Goal: Information Seeking & Learning: Learn about a topic

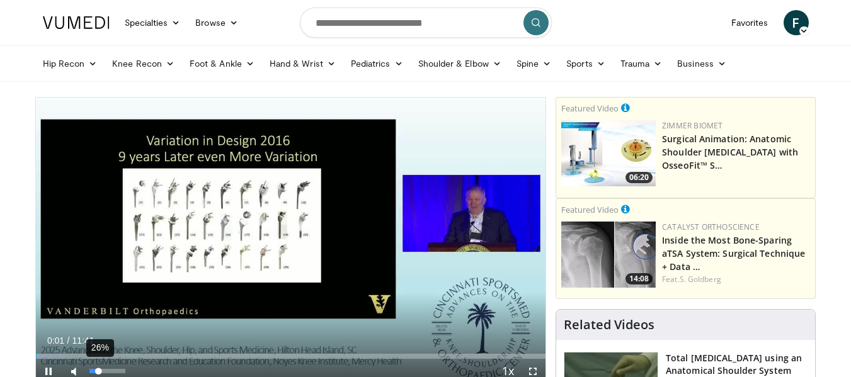
click at [99, 370] on div "26%" at bounding box center [107, 371] width 36 height 4
click at [104, 370] on div "40%" at bounding box center [107, 371] width 36 height 4
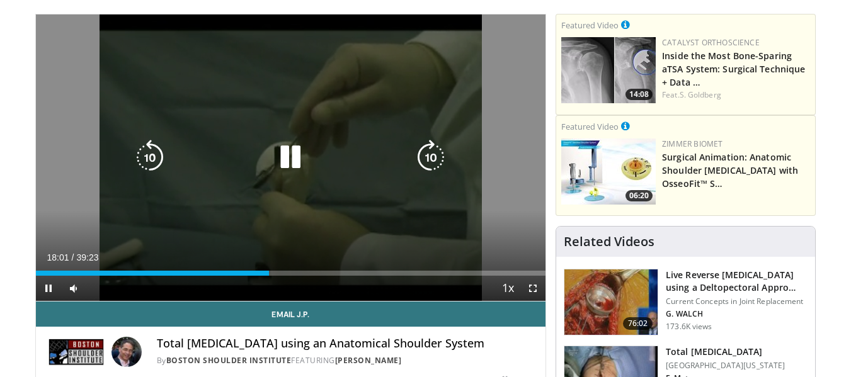
scroll to position [84, 0]
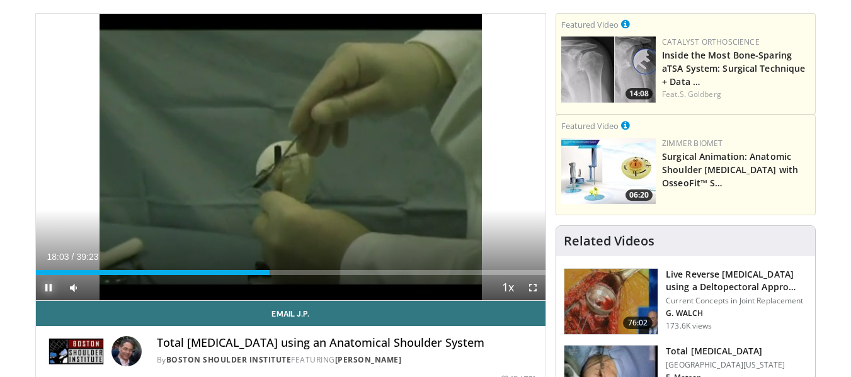
click at [47, 288] on span "Video Player" at bounding box center [48, 287] width 25 height 25
click at [48, 281] on span "Video Player" at bounding box center [48, 287] width 25 height 25
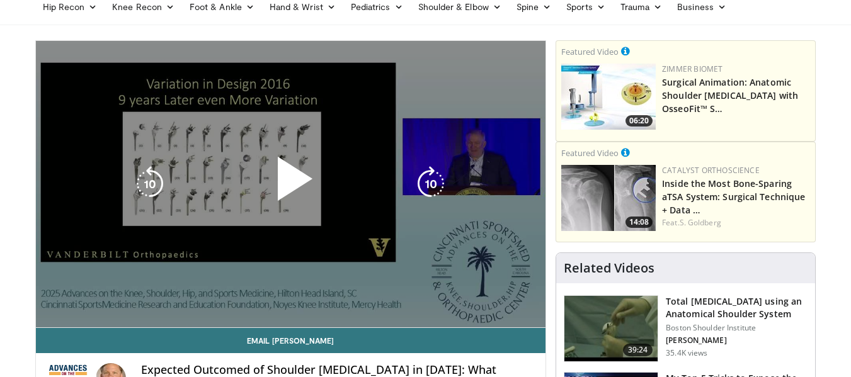
scroll to position [57, 0]
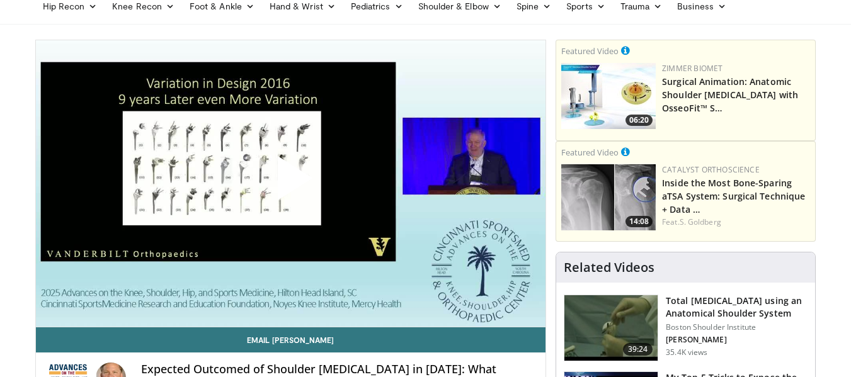
click at [290, 183] on span "Video Player" at bounding box center [290, 183] width 0 height 0
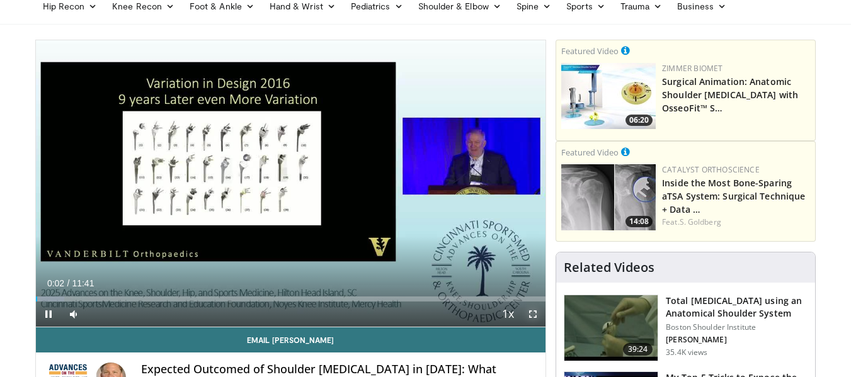
click at [535, 313] on span "Video Player" at bounding box center [532, 314] width 25 height 25
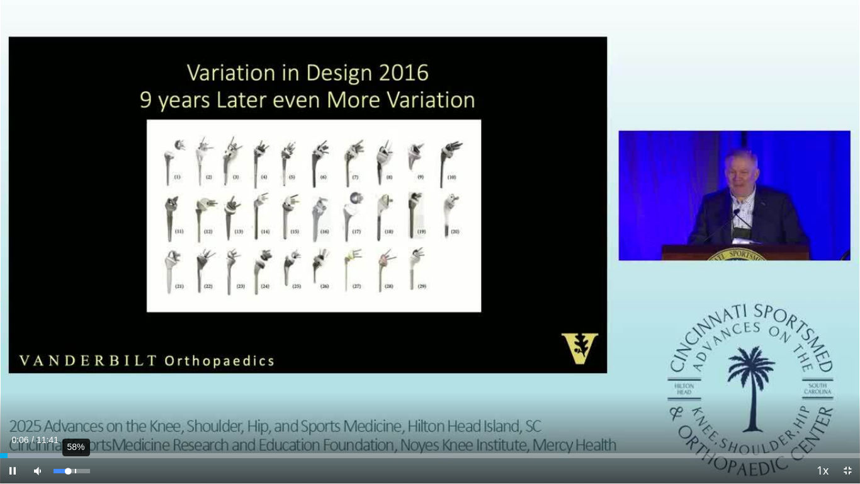
click at [74, 377] on div "58%" at bounding box center [72, 470] width 44 height 25
click at [81, 377] on div "75%" at bounding box center [72, 470] width 36 height 4
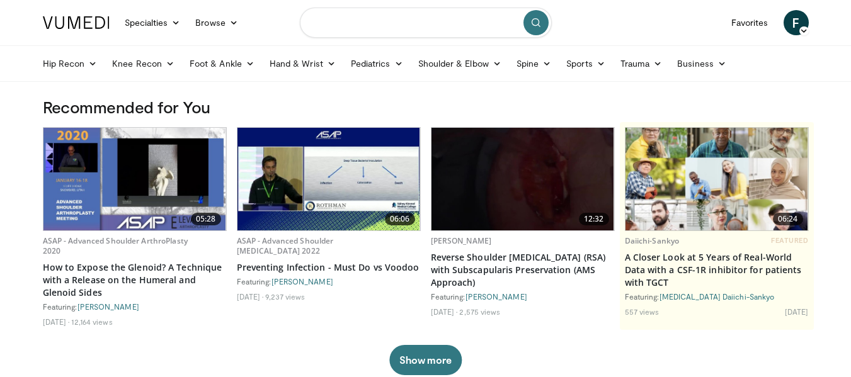
click at [394, 23] on input "Search topics, interventions" at bounding box center [426, 23] width 252 height 30
type input "**********"
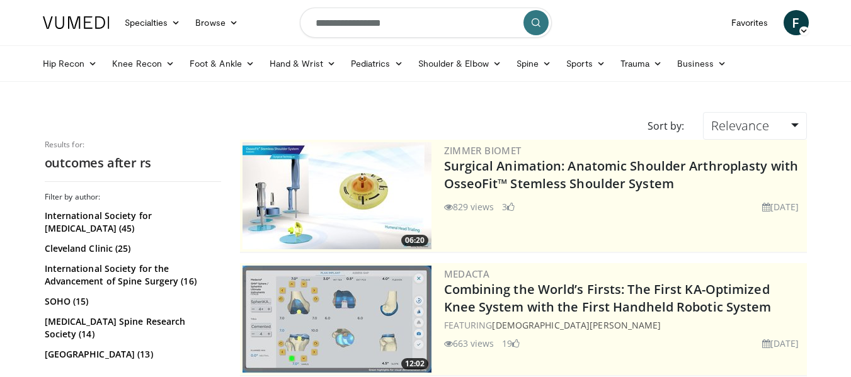
click at [416, 25] on input "**********" at bounding box center [426, 23] width 252 height 30
type input "**********"
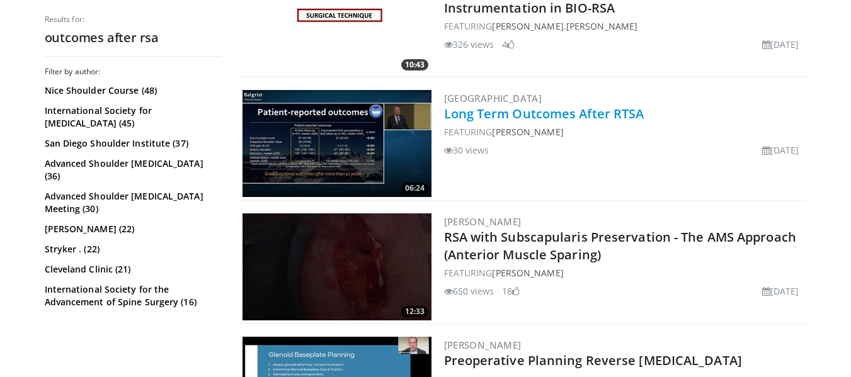
scroll to position [2643, 0]
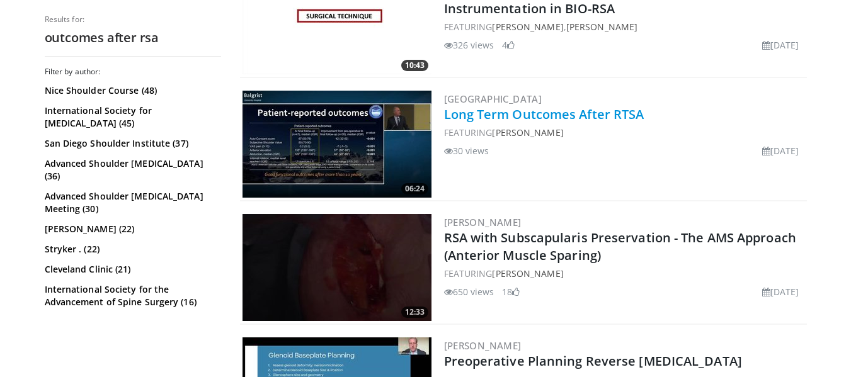
click at [511, 115] on link "Long Term Outcomes After RTSA" at bounding box center [544, 114] width 200 height 17
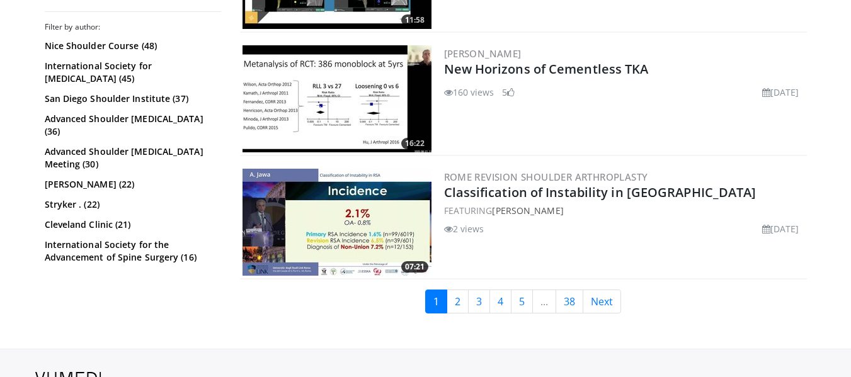
scroll to position [3130, 0]
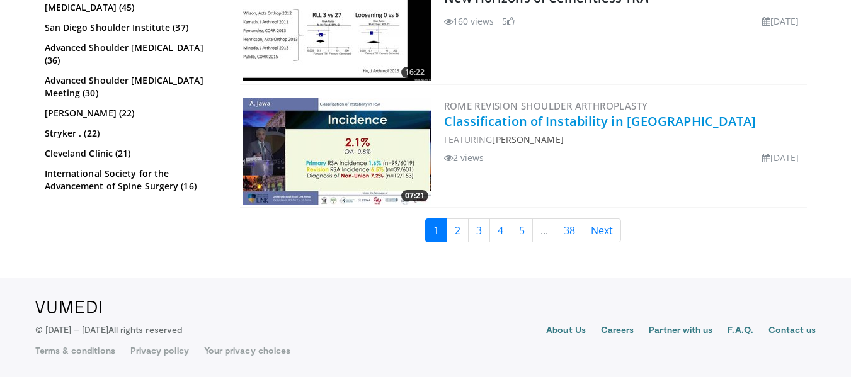
click at [485, 116] on link "Classification of Instability in RSA" at bounding box center [600, 121] width 312 height 17
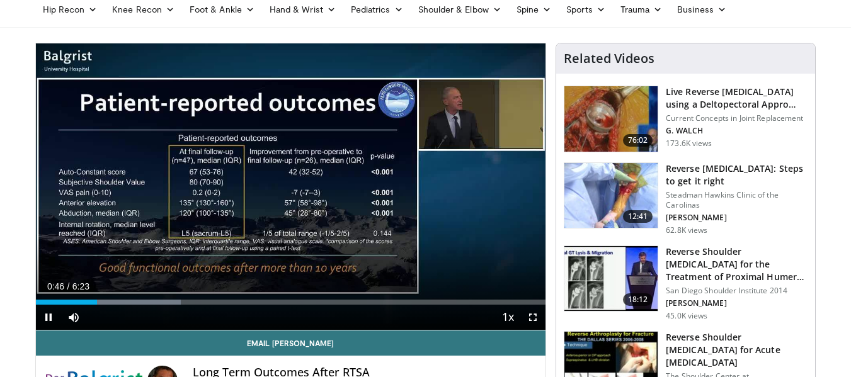
scroll to position [54, 0]
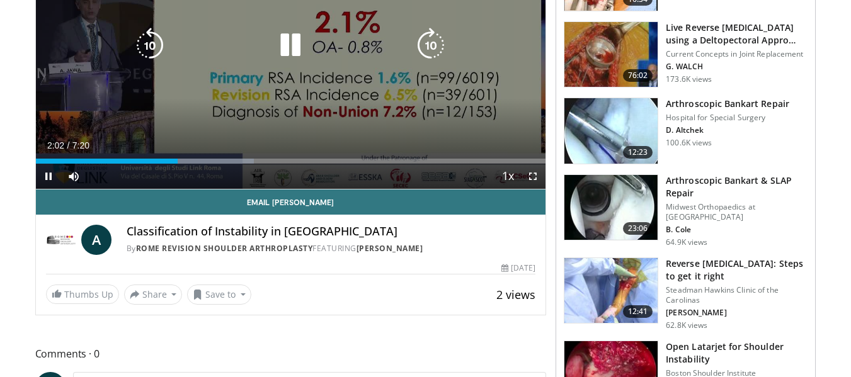
scroll to position [198, 0]
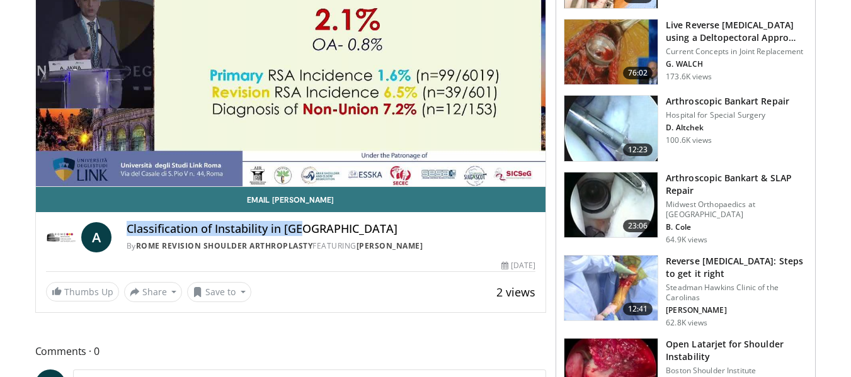
drag, startPoint x: 122, startPoint y: 225, endPoint x: 303, endPoint y: 232, distance: 182.1
click at [303, 232] on div "A Classification of Instability in RSA By Rome Revision Shoulder Arthroplasty F…" at bounding box center [291, 237] width 490 height 30
copy h4 "Classification of Instability in RSA"
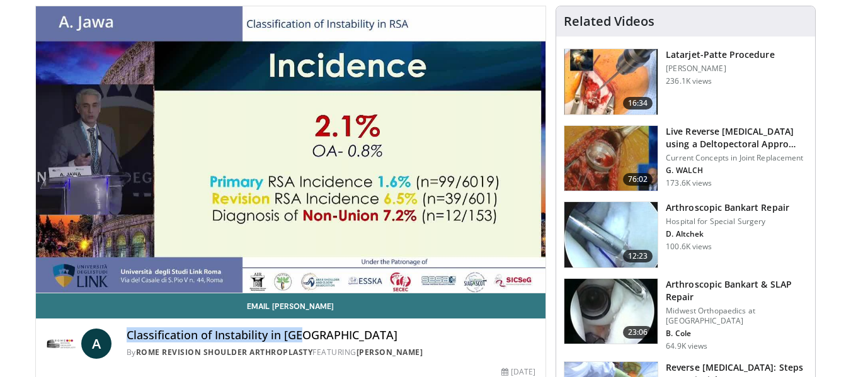
scroll to position [91, 0]
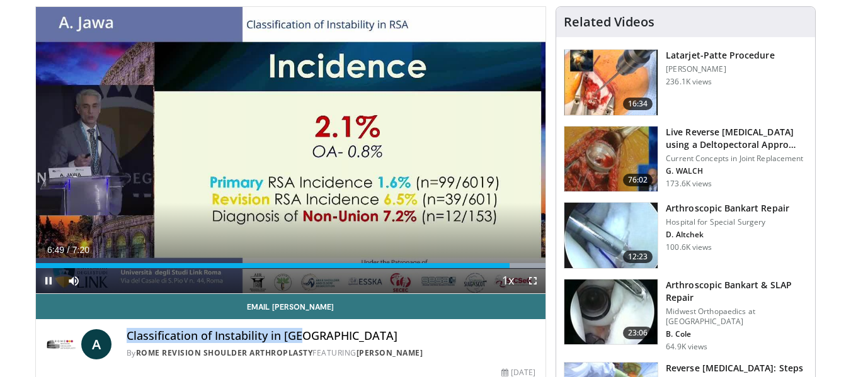
click at [50, 281] on span "Video Player" at bounding box center [48, 280] width 25 height 25
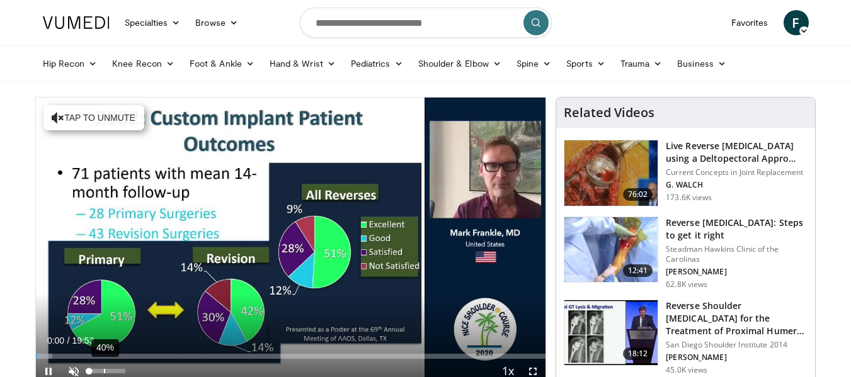
click at [105, 366] on div "40%" at bounding box center [108, 371] width 44 height 25
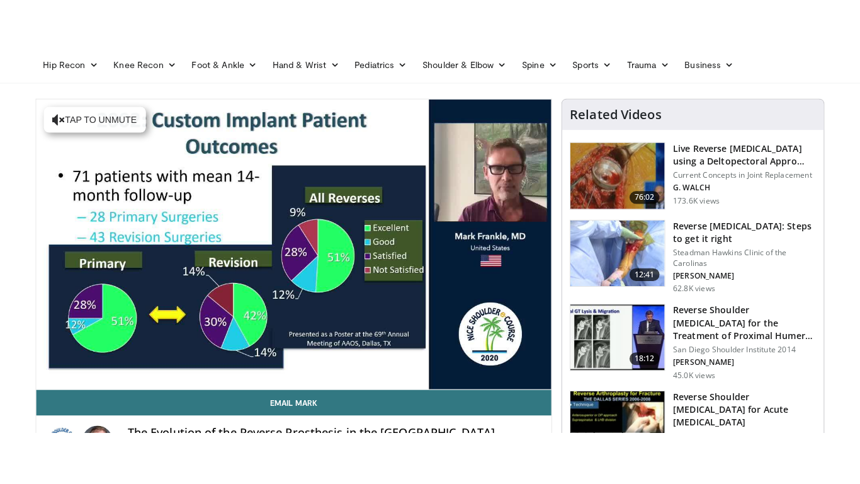
scroll to position [50, 0]
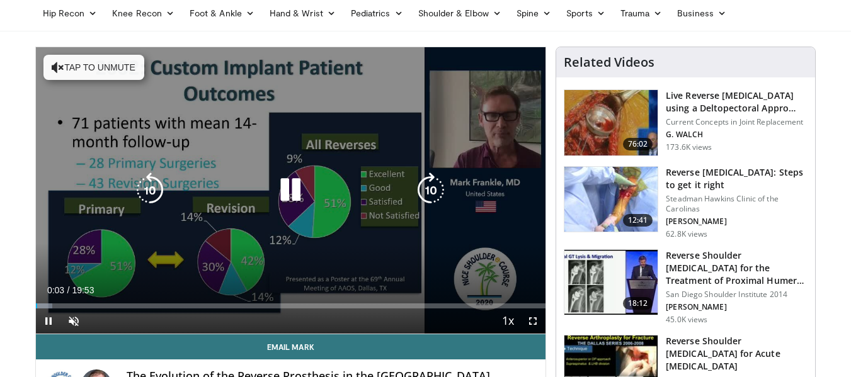
click at [93, 71] on button "Tap to unmute" at bounding box center [93, 67] width 101 height 25
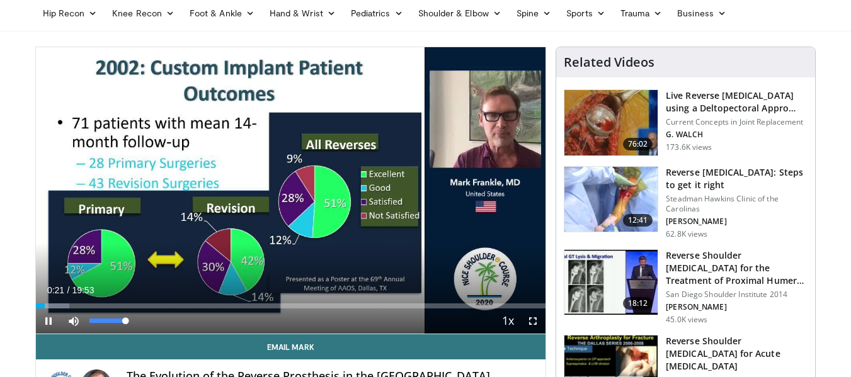
drag, startPoint x: 117, startPoint y: 319, endPoint x: 130, endPoint y: 319, distance: 12.6
click at [130, 319] on div "Mute 100%" at bounding box center [105, 321] width 88 height 25
click at [50, 325] on span "Video Player" at bounding box center [48, 321] width 25 height 25
click at [50, 321] on span "Video Player" at bounding box center [48, 321] width 25 height 25
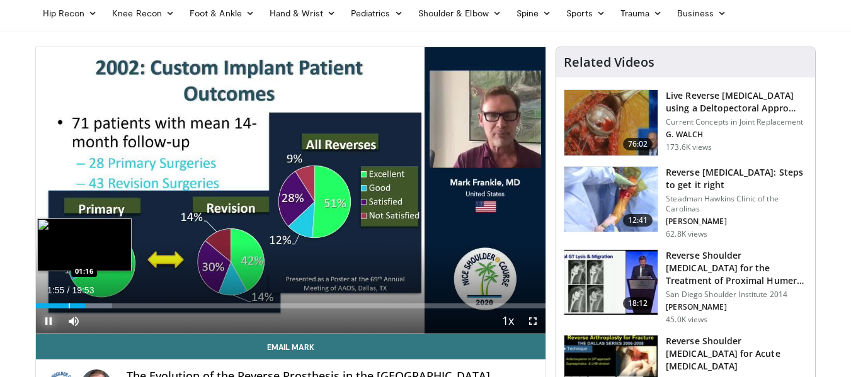
click at [69, 303] on div "Progress Bar" at bounding box center [69, 305] width 1 height 5
click at [60, 304] on div "Progress Bar" at bounding box center [60, 305] width 1 height 5
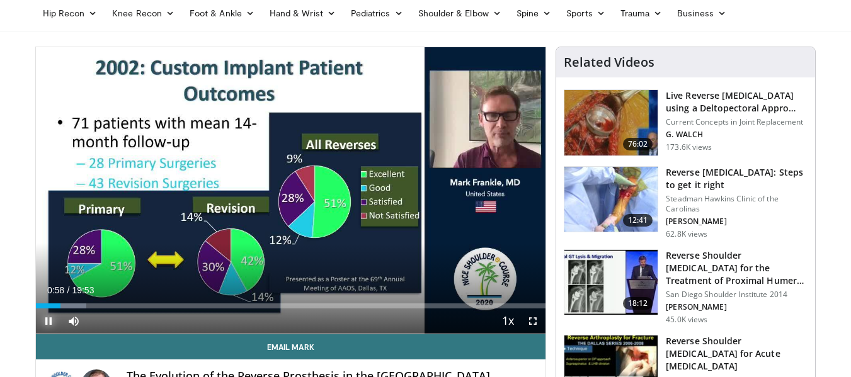
click at [52, 326] on span "Video Player" at bounding box center [48, 321] width 25 height 25
click at [47, 319] on span "Video Player" at bounding box center [48, 321] width 25 height 25
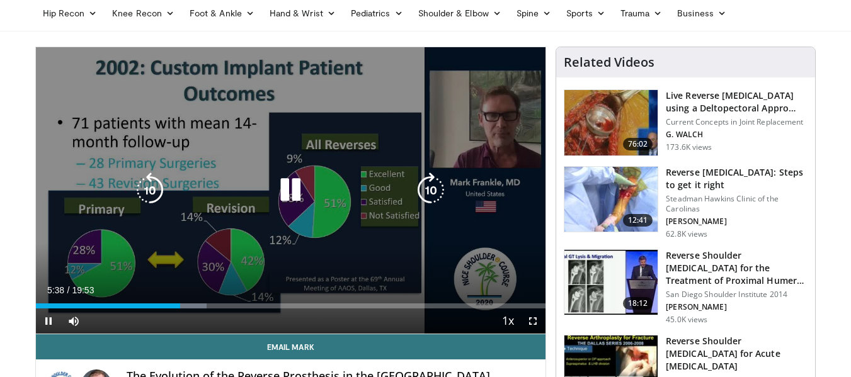
click at [258, 140] on div "10 seconds Tap to unmute" at bounding box center [291, 190] width 510 height 286
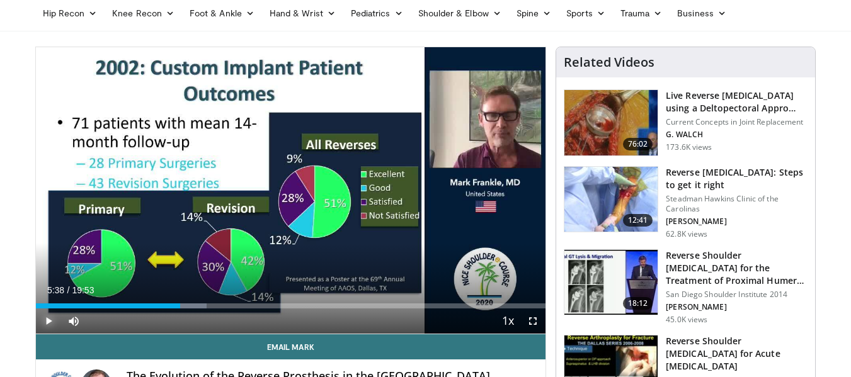
click at [50, 320] on span "Video Player" at bounding box center [48, 321] width 25 height 25
click at [535, 321] on span "Video Player" at bounding box center [532, 321] width 25 height 25
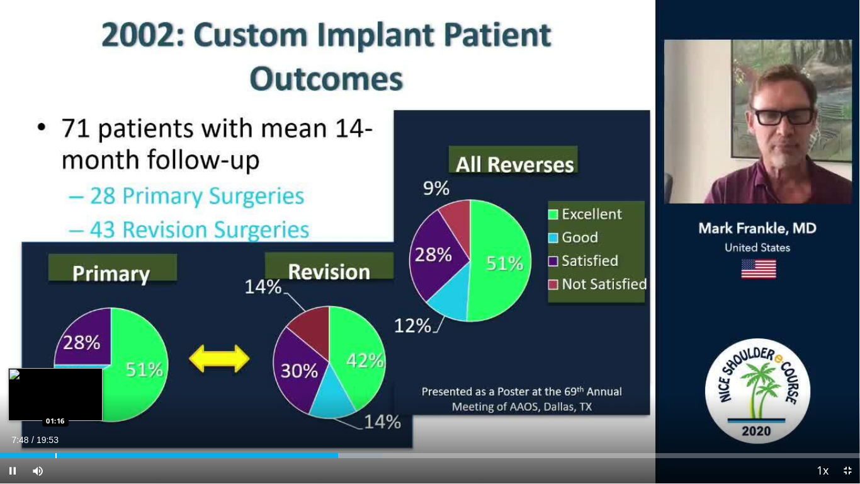
click at [55, 377] on div "Progress Bar" at bounding box center [55, 455] width 1 height 5
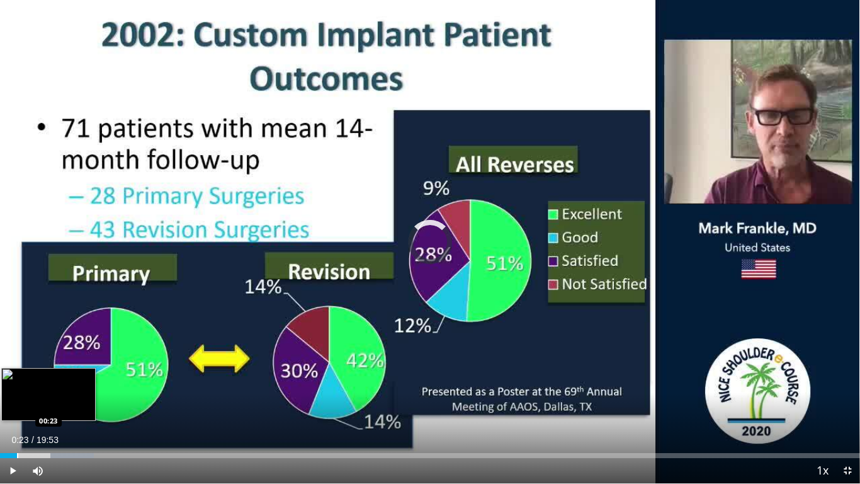
click at [17, 377] on div "Progress Bar" at bounding box center [17, 455] width 1 height 5
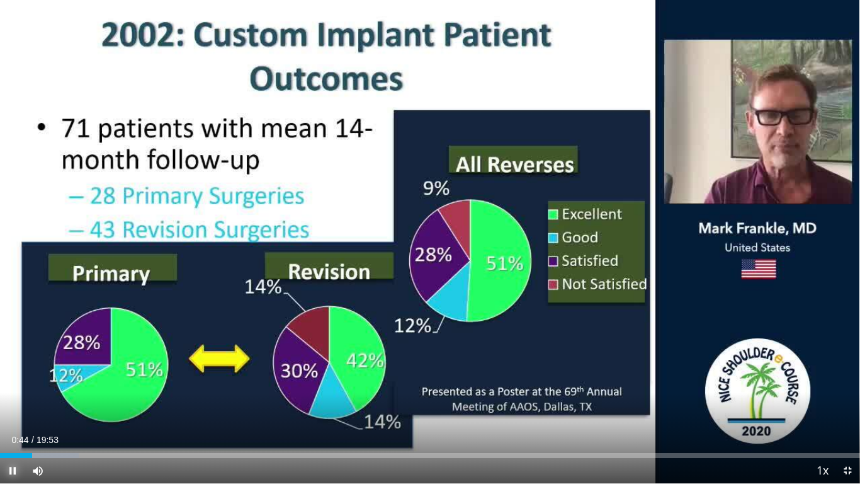
click at [11, 377] on span "Video Player" at bounding box center [12, 470] width 25 height 25
click at [18, 377] on span "Video Player" at bounding box center [12, 470] width 25 height 25
click at [9, 377] on span "Video Player" at bounding box center [12, 470] width 25 height 25
click at [14, 377] on span "Video Player" at bounding box center [12, 470] width 25 height 25
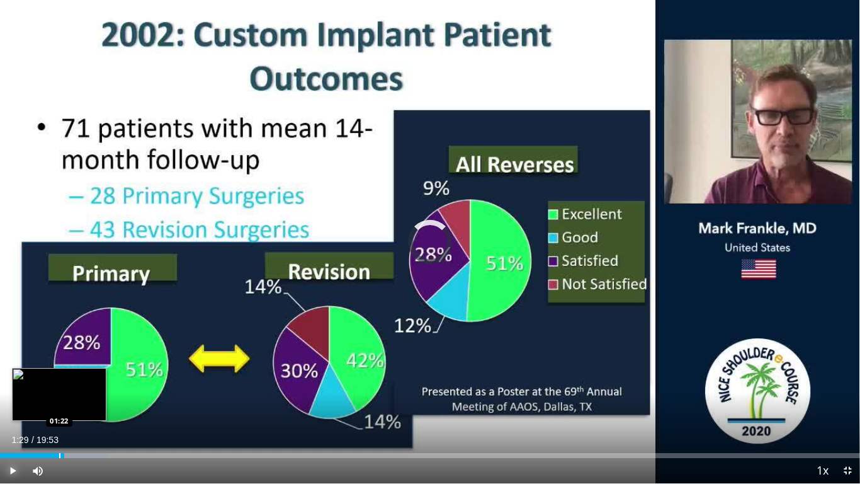
click at [59, 377] on div "Progress Bar" at bounding box center [59, 455] width 1 height 5
click at [52, 377] on div "Progress Bar" at bounding box center [52, 455] width 1 height 5
click at [38, 377] on div "Progress Bar" at bounding box center [38, 455] width 1 height 5
